Goal: Task Accomplishment & Management: Manage account settings

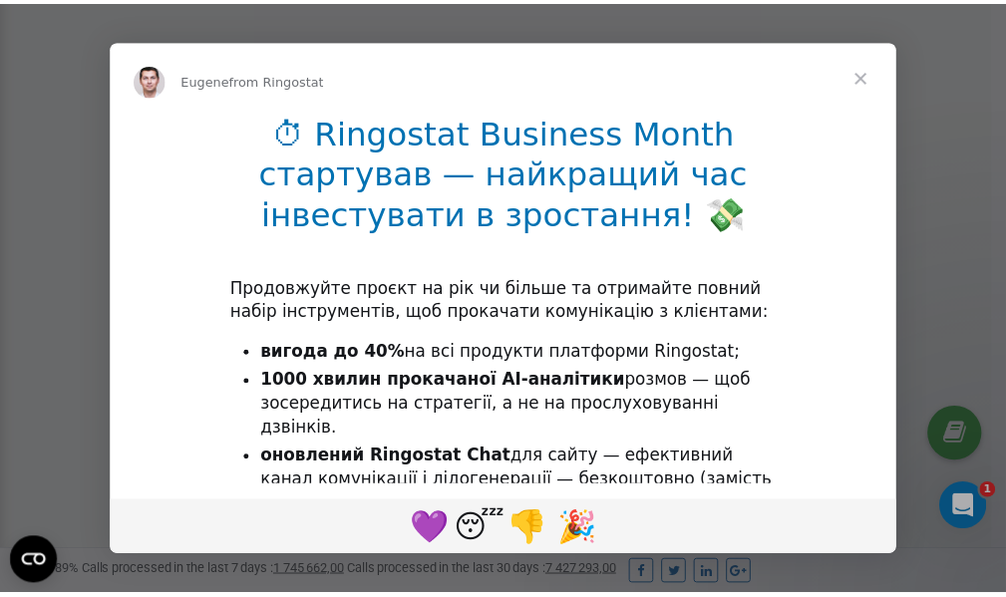
scroll to position [599, 0]
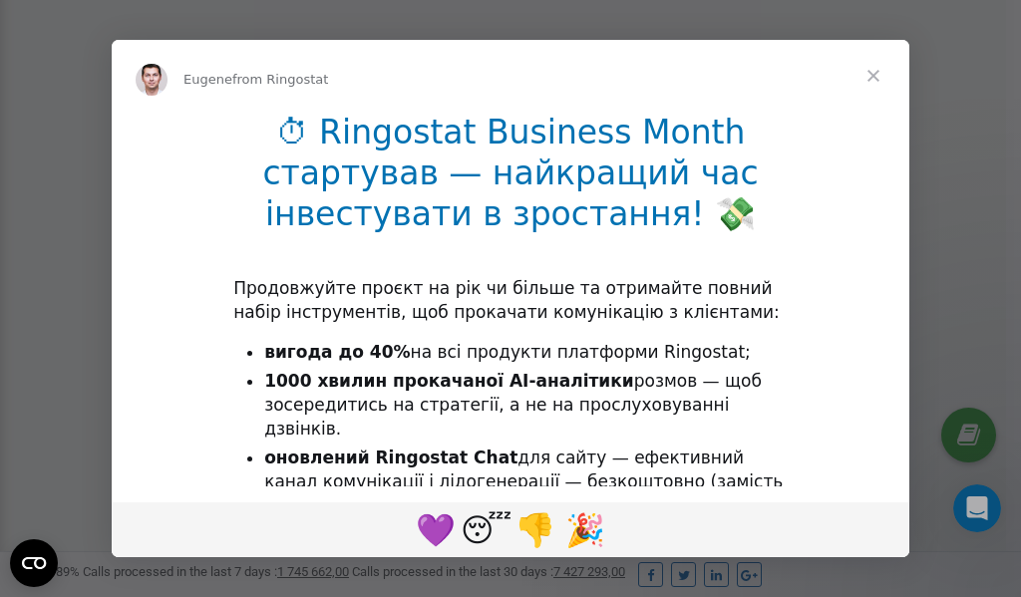
click at [877, 77] on span "Close" at bounding box center [874, 76] width 72 height 72
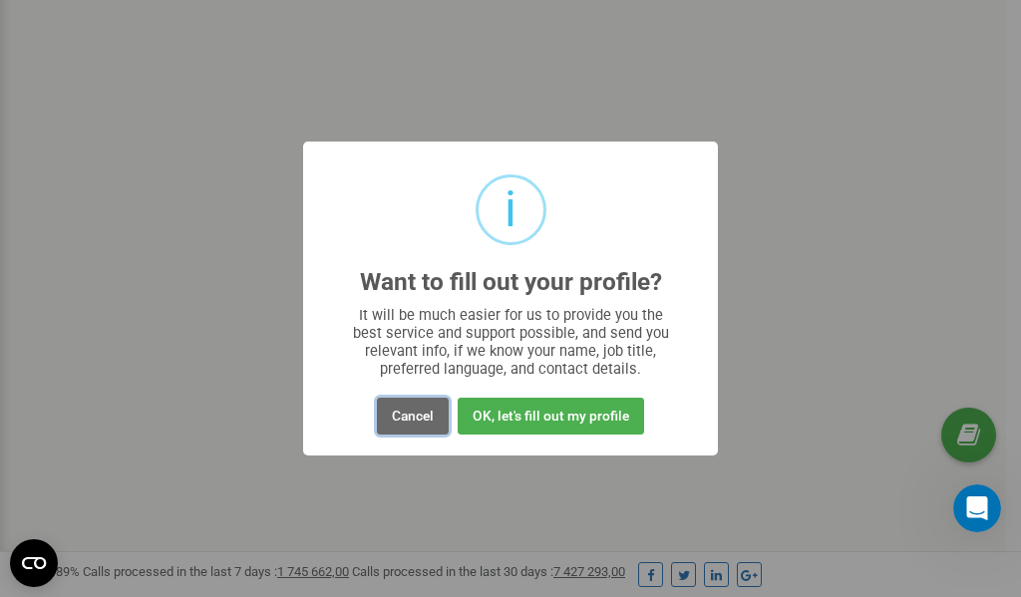
click at [418, 412] on button "Cancel" at bounding box center [413, 416] width 72 height 37
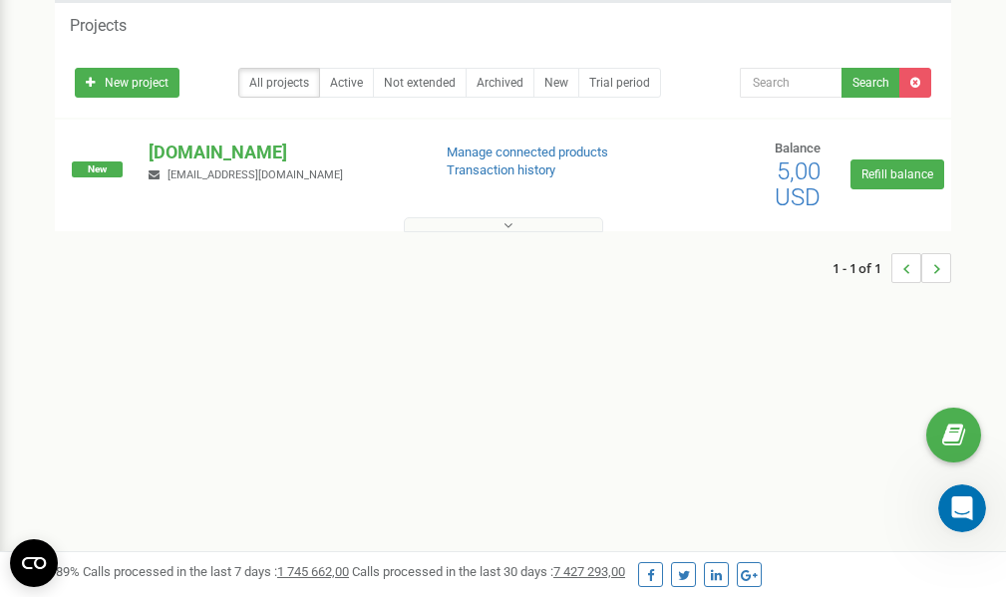
scroll to position [0, 0]
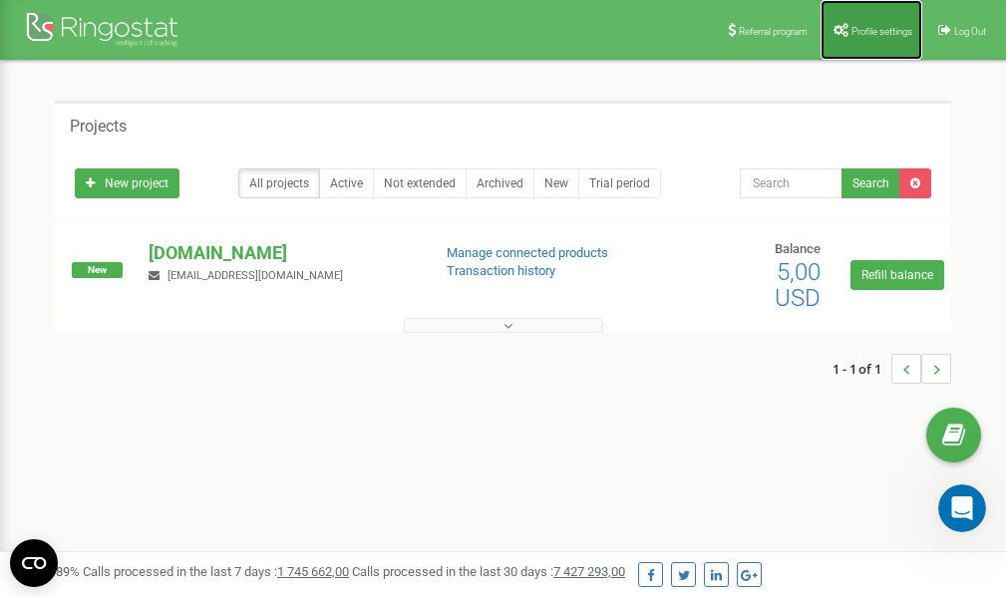
click at [858, 32] on span "Profile settings" at bounding box center [882, 31] width 61 height 11
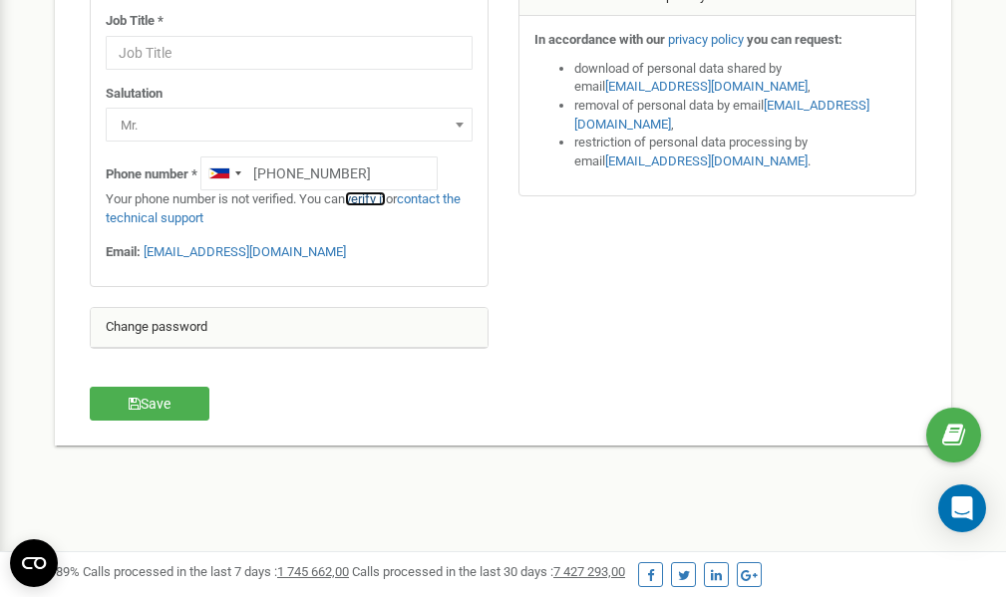
click at [377, 202] on link "verify it" at bounding box center [365, 198] width 41 height 15
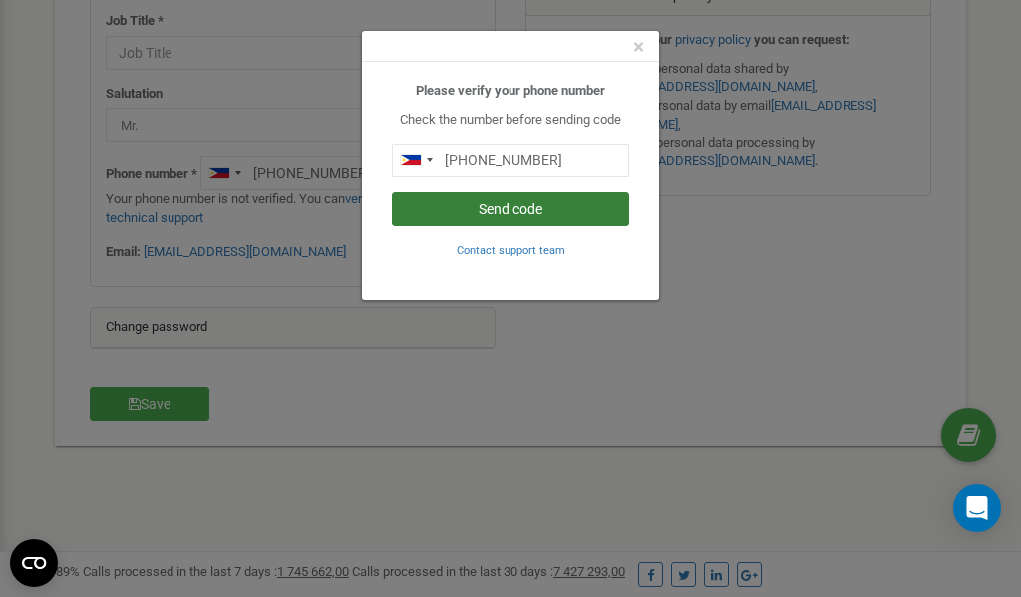
click at [479, 206] on button "Send code" at bounding box center [510, 209] width 237 height 34
